Goal: Use online tool/utility: Utilize a website feature to perform a specific function

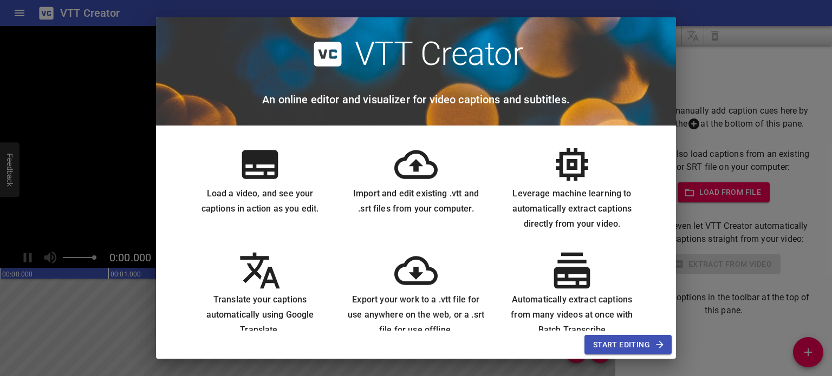
click at [608, 346] on span "Start Editing" at bounding box center [628, 345] width 70 height 14
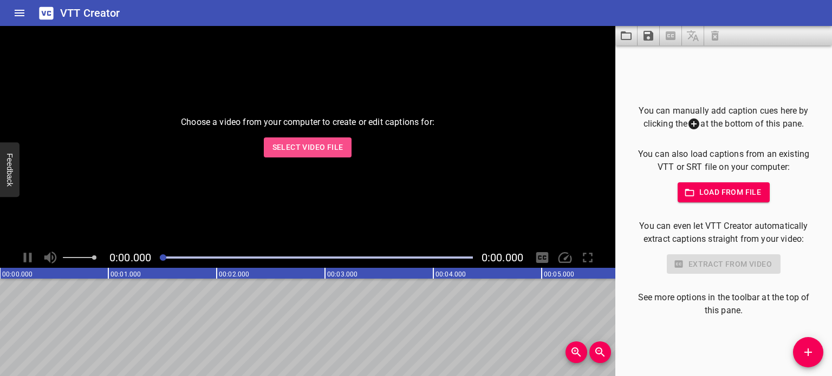
click at [318, 147] on span "Select Video File" at bounding box center [307, 148] width 71 height 14
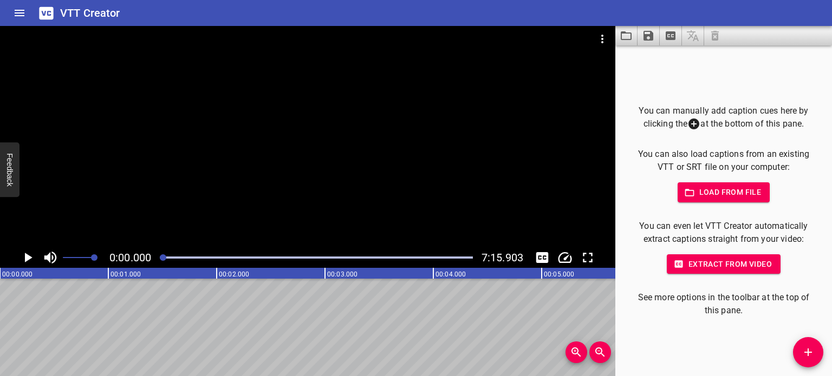
click at [707, 261] on span "Extract from video" at bounding box center [723, 265] width 96 height 14
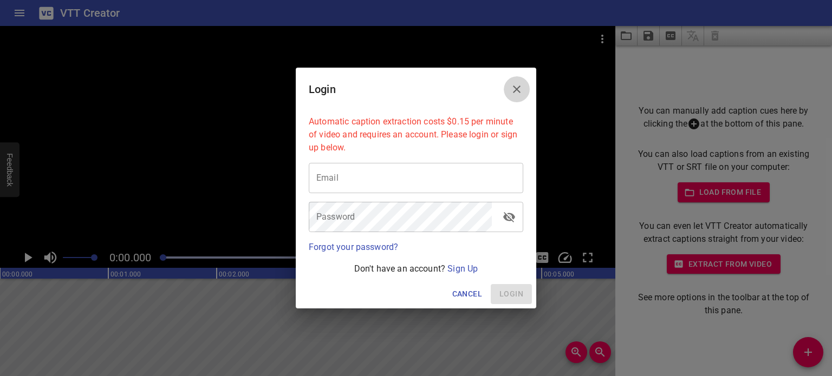
click at [518, 86] on icon "Close" at bounding box center [516, 89] width 13 height 13
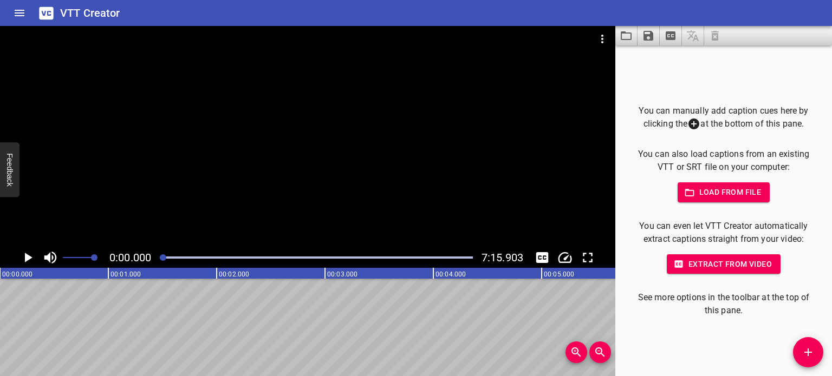
click at [22, 253] on icon "Play/Pause" at bounding box center [27, 258] width 16 height 16
click at [539, 255] on icon "Toggle captions" at bounding box center [542, 258] width 16 height 16
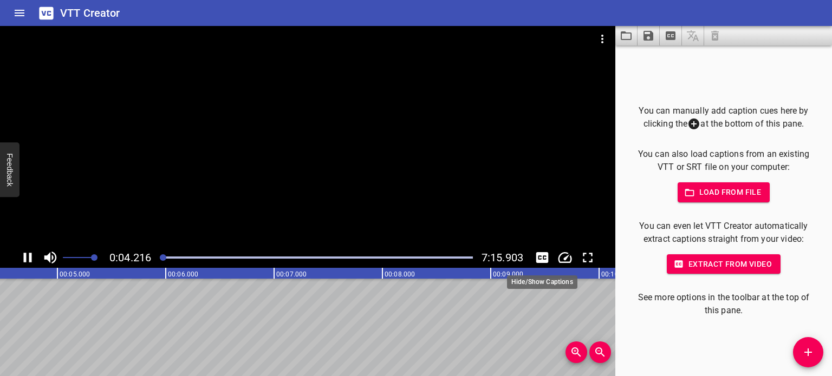
click at [541, 258] on icon "Toggle captions" at bounding box center [542, 257] width 12 height 11
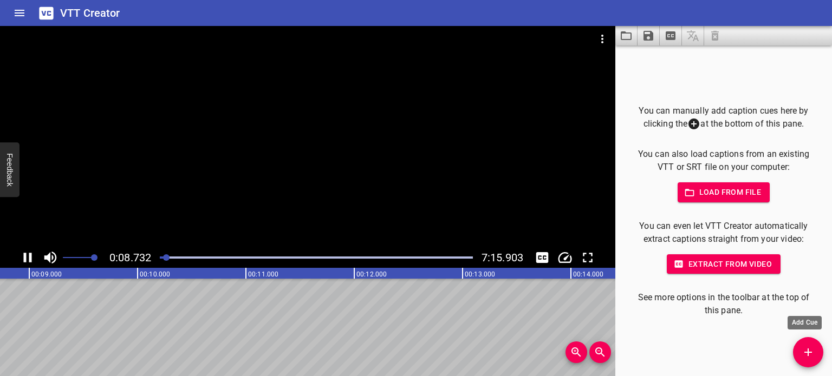
click at [809, 353] on icon "Add Cue" at bounding box center [808, 352] width 13 height 13
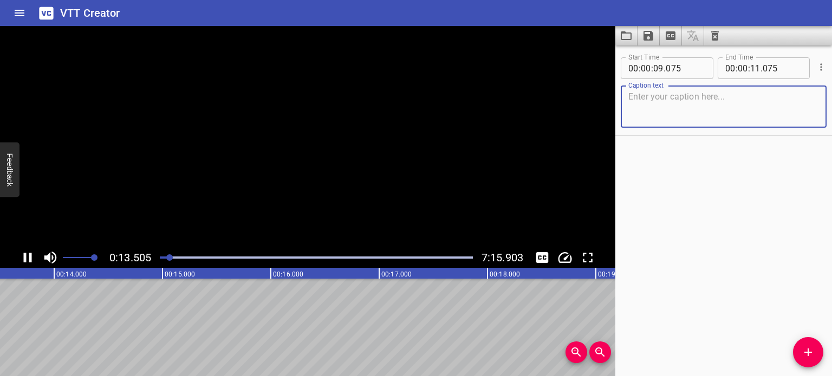
click at [624, 37] on icon "Load captions from file" at bounding box center [626, 35] width 13 height 13
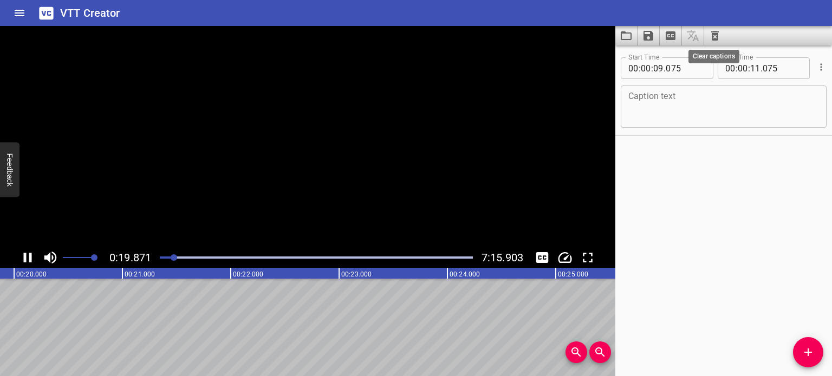
click at [709, 36] on icon "Clear captions" at bounding box center [714, 35] width 13 height 13
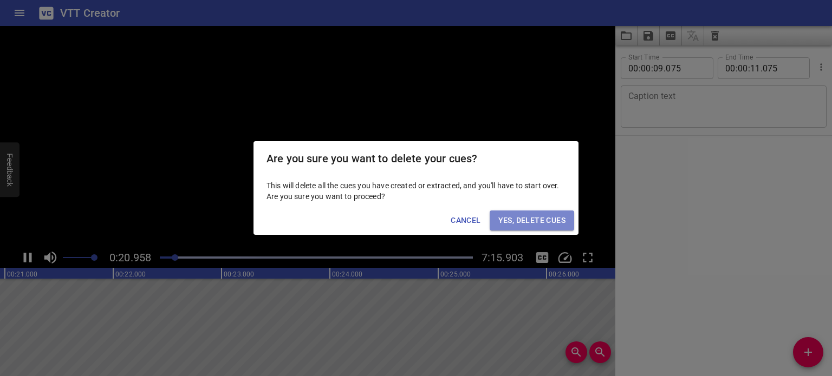
click at [540, 216] on span "Yes, Delete Cues" at bounding box center [531, 221] width 67 height 14
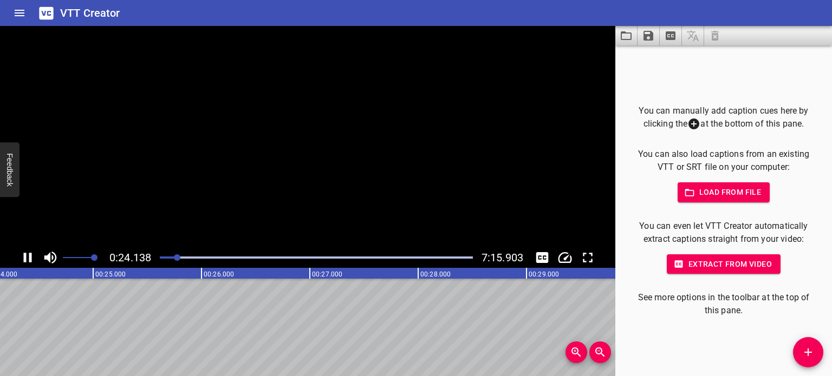
click at [743, 263] on span "Extract from video" at bounding box center [723, 265] width 96 height 14
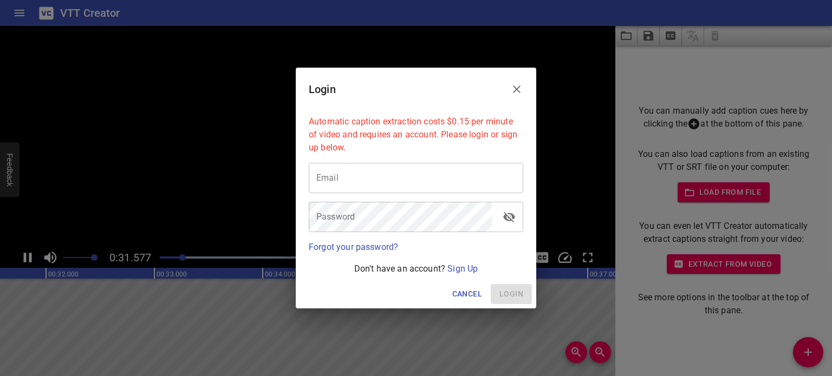
click at [517, 86] on icon "Close" at bounding box center [516, 89] width 13 height 13
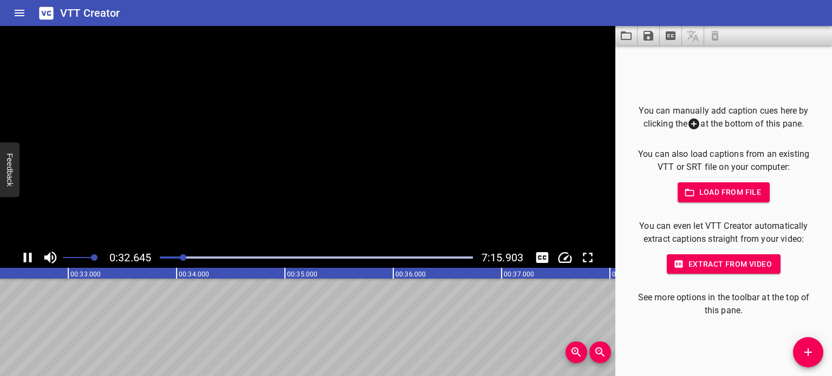
scroll to position [0, 3535]
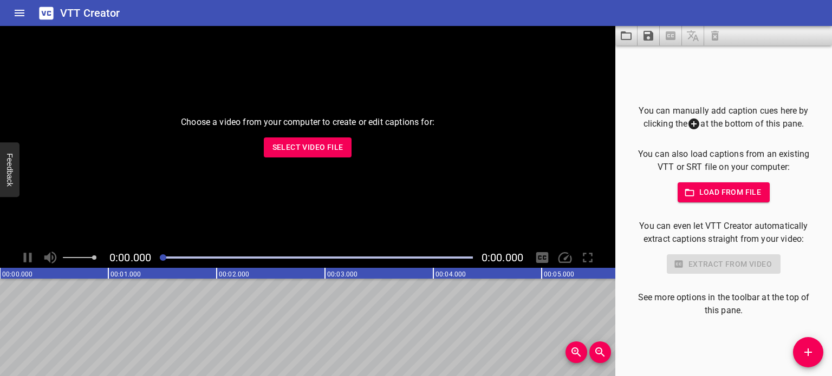
click at [306, 153] on button "Select Video File" at bounding box center [308, 148] width 88 height 20
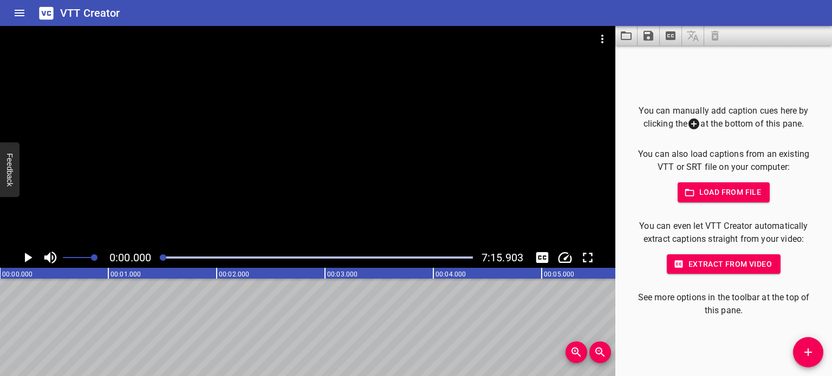
click at [742, 270] on span "Extract from video" at bounding box center [723, 265] width 96 height 14
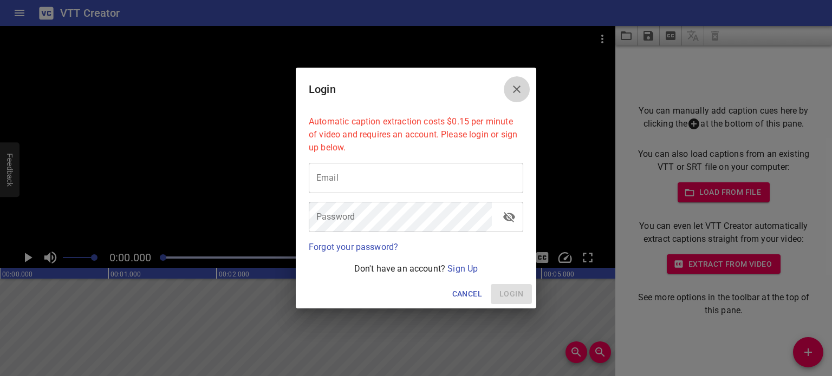
click at [524, 83] on button "Close" at bounding box center [517, 89] width 26 height 26
